Goal: Find specific page/section: Find specific page/section

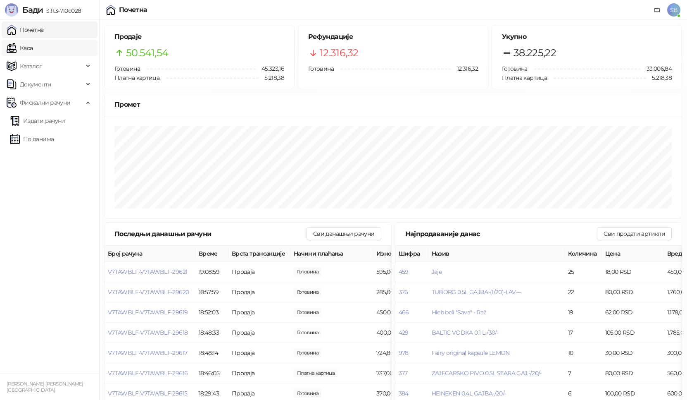
click at [32, 49] on link "Каса" at bounding box center [20, 48] width 26 height 17
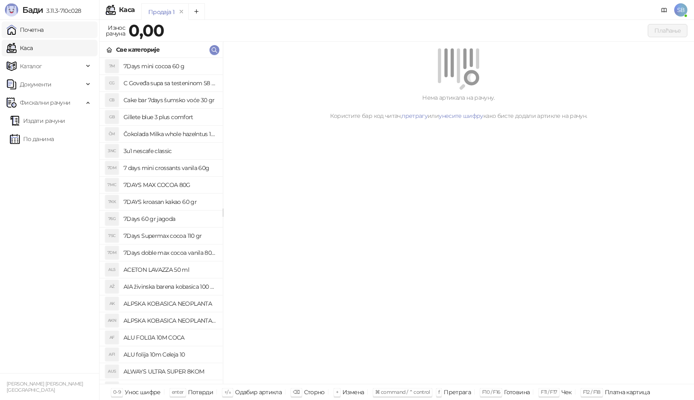
click at [41, 32] on link "Почетна" at bounding box center [25, 29] width 37 height 17
click at [40, 32] on link "Почетна" at bounding box center [25, 29] width 37 height 17
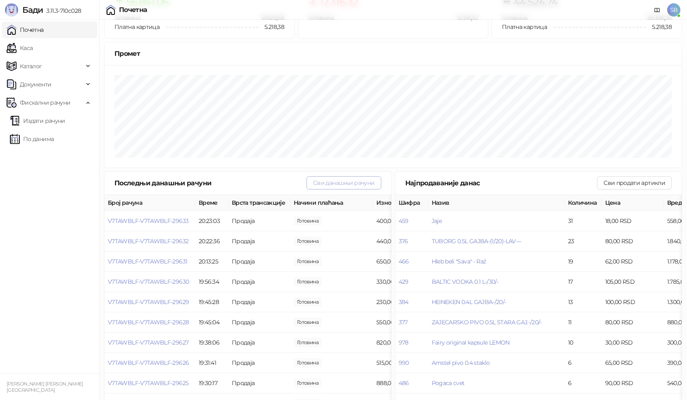
scroll to position [77, 0]
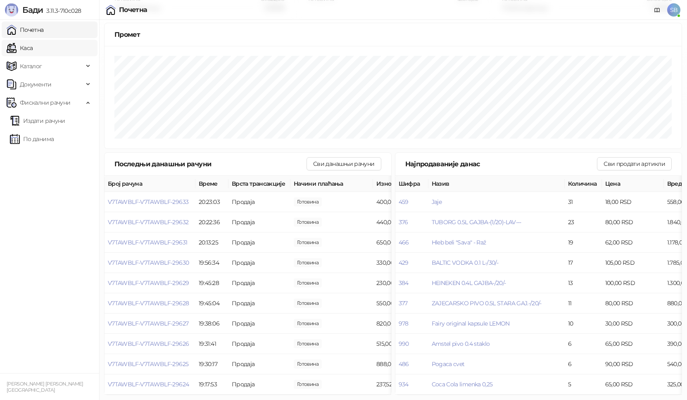
click at [33, 49] on link "Каса" at bounding box center [20, 48] width 26 height 17
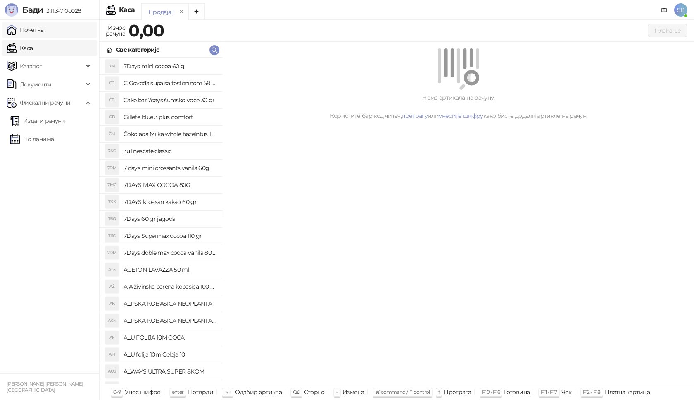
click at [34, 31] on link "Почетна" at bounding box center [25, 29] width 37 height 17
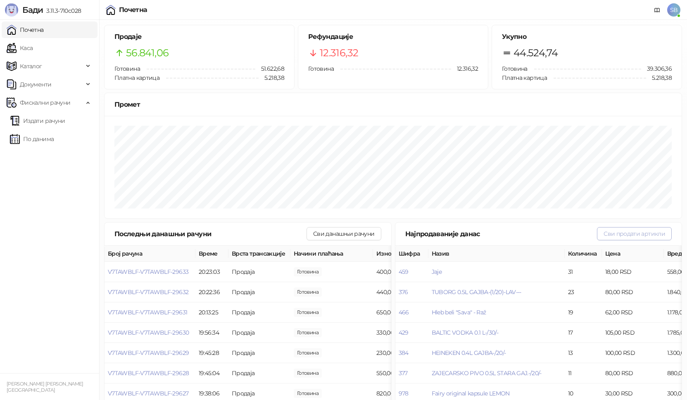
click at [621, 235] on button "Сви продати артикли" at bounding box center [634, 233] width 75 height 13
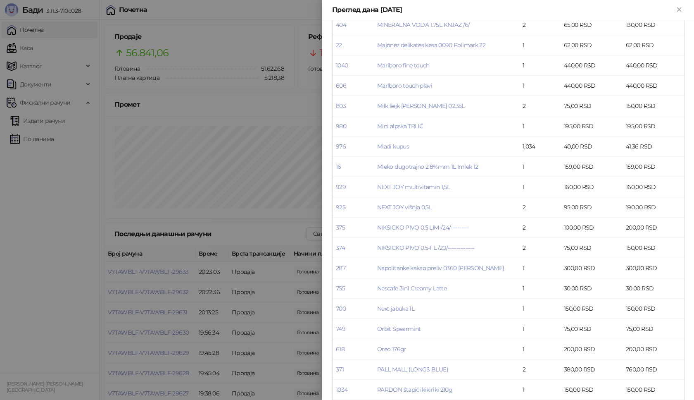
scroll to position [1765, 0]
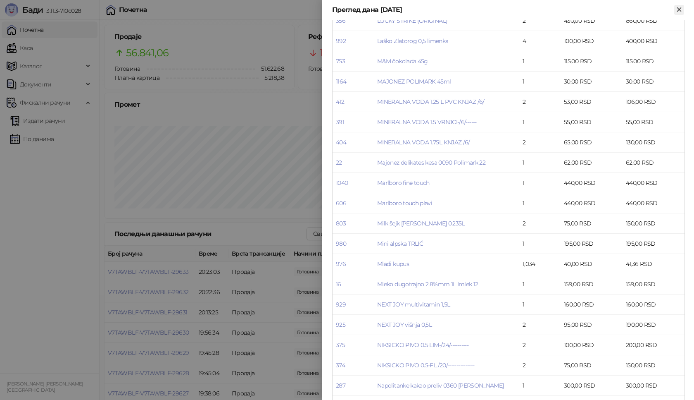
click at [680, 9] on icon "Close" at bounding box center [679, 9] width 4 height 4
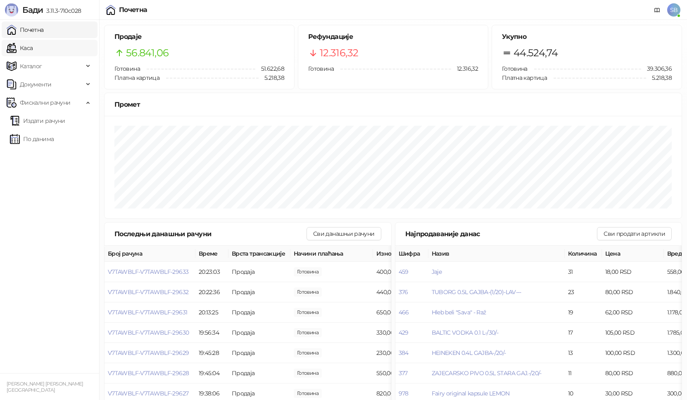
click at [33, 45] on link "Каса" at bounding box center [20, 48] width 26 height 17
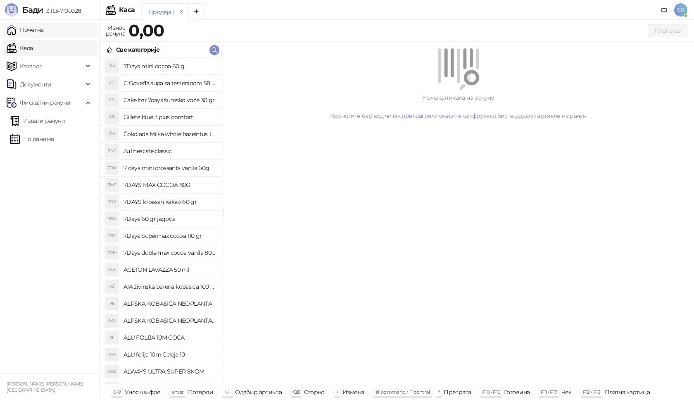
click at [36, 25] on link "Почетна" at bounding box center [25, 29] width 37 height 17
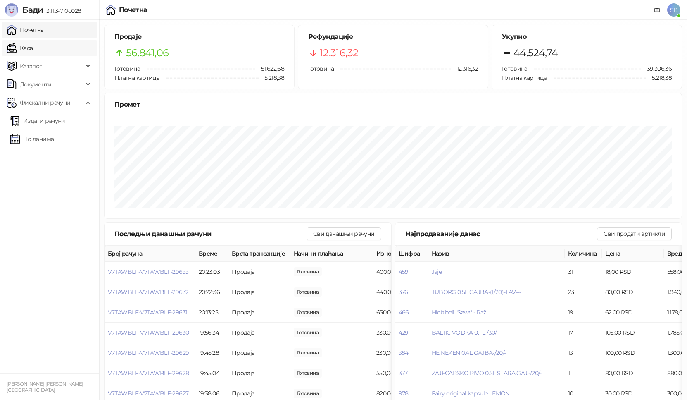
click at [27, 49] on link "Каса" at bounding box center [20, 48] width 26 height 17
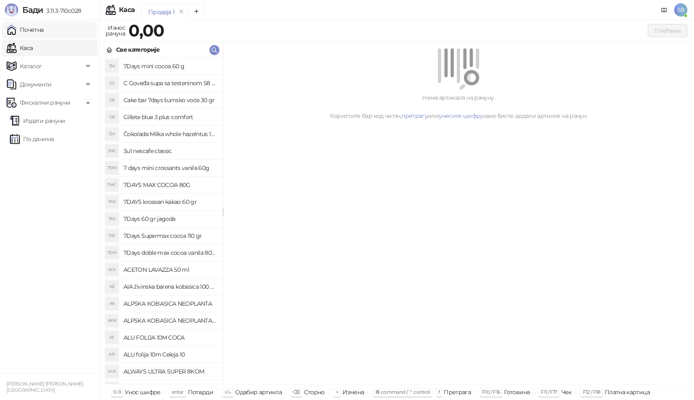
click at [40, 30] on link "Почетна" at bounding box center [25, 29] width 37 height 17
